Goal: Communication & Community: Answer question/provide support

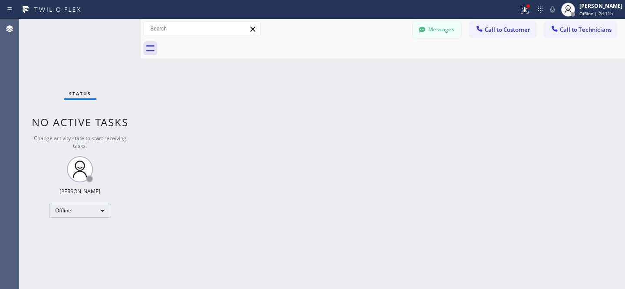
click at [441, 35] on button "Messages" at bounding box center [437, 29] width 48 height 17
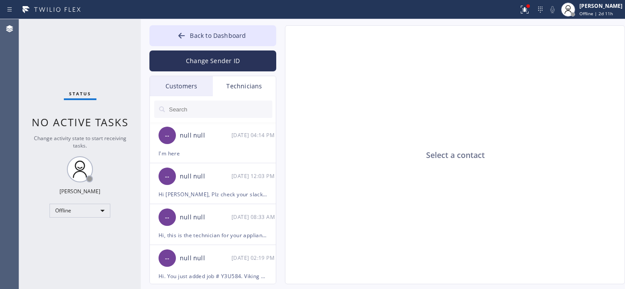
drag, startPoint x: 196, startPoint y: 89, endPoint x: 266, endPoint y: 103, distance: 71.8
click at [196, 89] on div "Customers" at bounding box center [181, 86] width 63 height 20
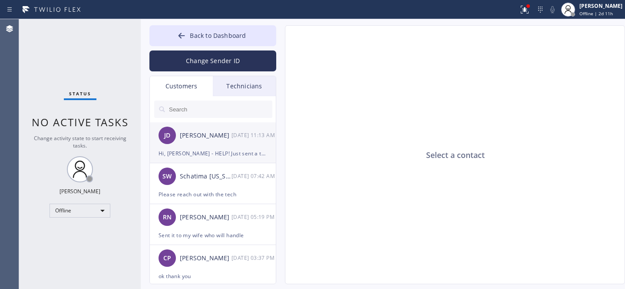
click at [227, 144] on div "[PERSON_NAME] [DATE] 11:13 AM" at bounding box center [213, 135] width 127 height 26
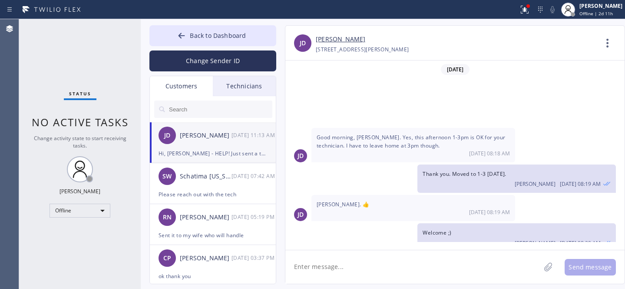
scroll to position [83, 0]
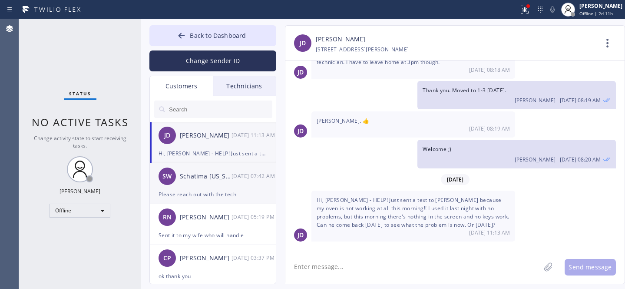
click at [223, 191] on div "Please reach out with the tech" at bounding box center [213, 194] width 109 height 10
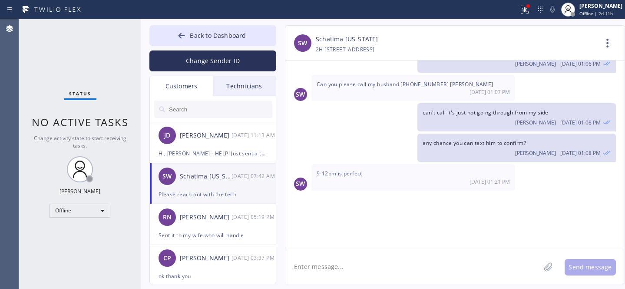
scroll to position [2304, 0]
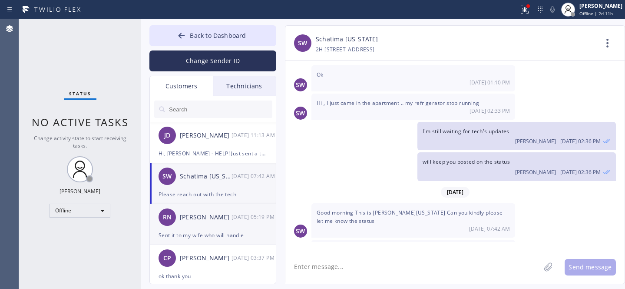
drag, startPoint x: 214, startPoint y: 227, endPoint x: 268, endPoint y: 212, distance: 55.9
click at [213, 227] on div "RN [PERSON_NAME] [DATE] 05:19 PM" at bounding box center [213, 217] width 127 height 26
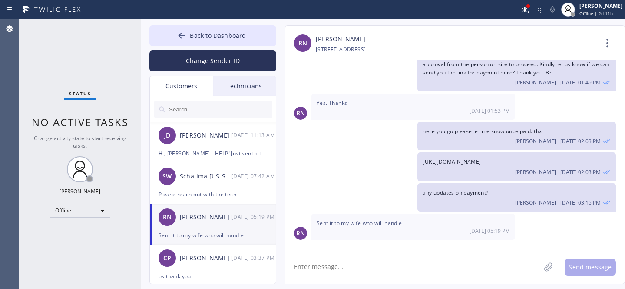
scroll to position [49, 0]
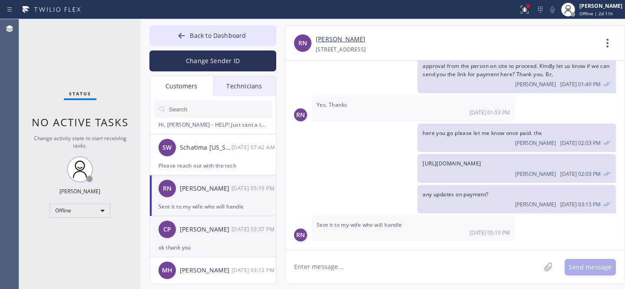
click at [215, 230] on div "[PERSON_NAME]" at bounding box center [206, 229] width 52 height 10
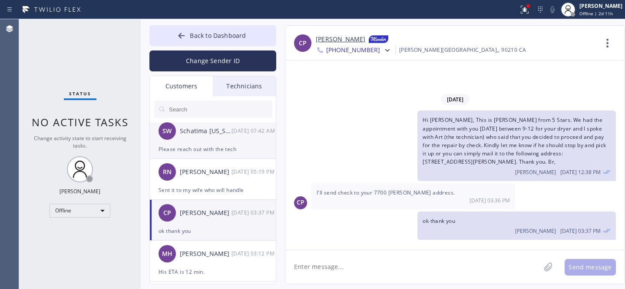
scroll to position [0, 0]
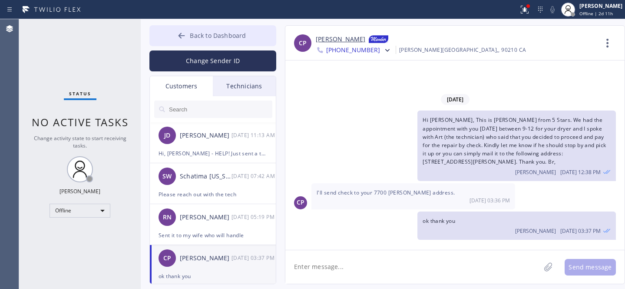
click at [183, 30] on button "Back to Dashboard" at bounding box center [212, 35] width 127 height 21
